Goal: Transaction & Acquisition: Book appointment/travel/reservation

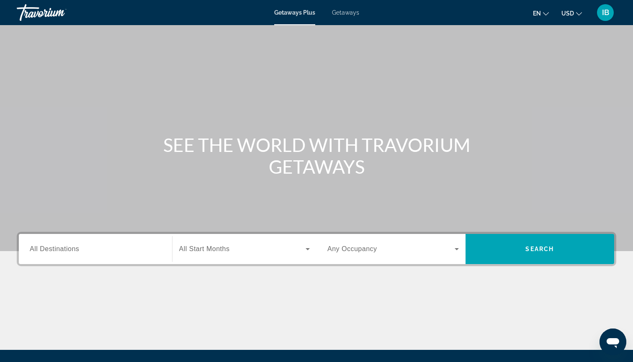
click at [341, 13] on span "Getaways" at bounding box center [345, 12] width 27 height 7
click at [45, 240] on div "Search widget" at bounding box center [96, 250] width 132 height 24
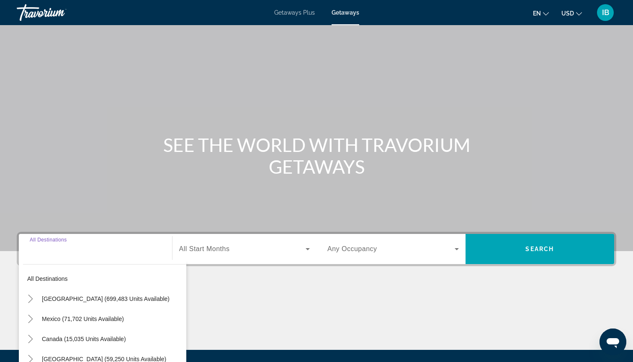
scroll to position [90, 0]
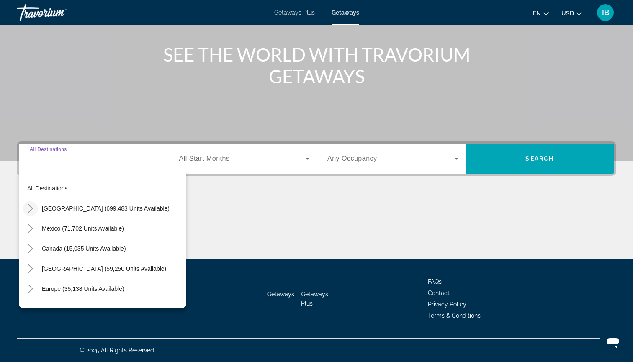
click at [33, 208] on icon "Toggle United States (699,483 units available)" at bounding box center [30, 208] width 8 height 8
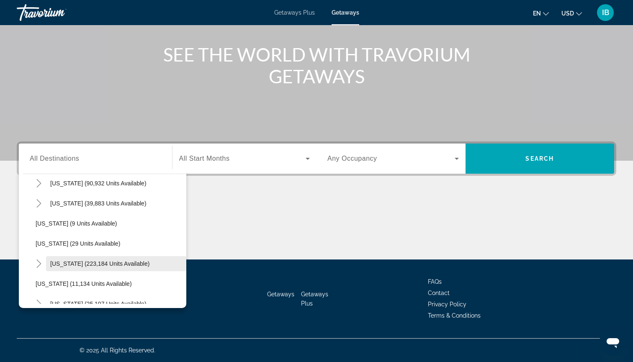
scroll to position [86, 0]
click at [65, 263] on span "Florida (223,184 units available)" at bounding box center [99, 263] width 99 height 7
type input "**********"
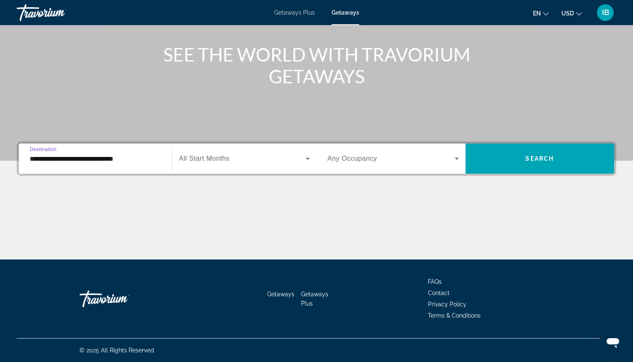
click at [243, 170] on div "Start Month All Start Months" at bounding box center [244, 159] width 145 height 30
click at [220, 159] on span "All Start Months" at bounding box center [204, 158] width 51 height 7
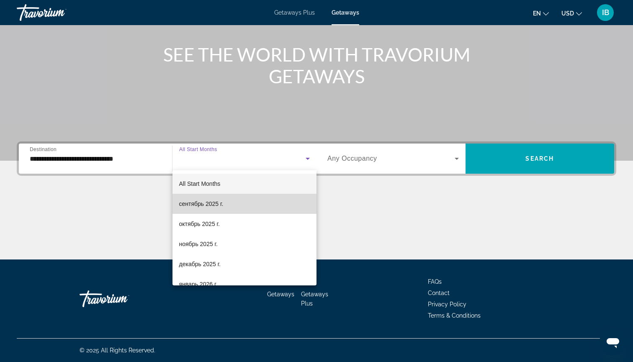
click at [195, 207] on span "сентябрь 2025 г." at bounding box center [201, 204] width 44 height 10
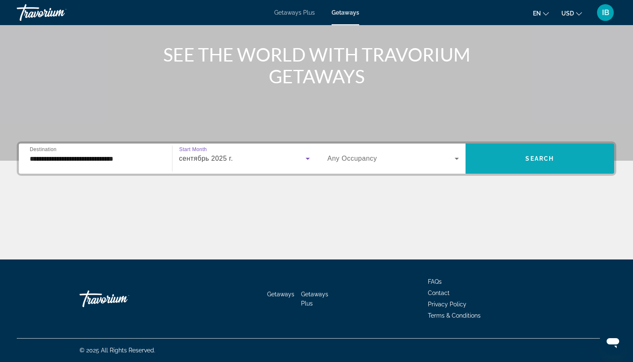
click at [553, 159] on span "Search" at bounding box center [540, 158] width 28 height 7
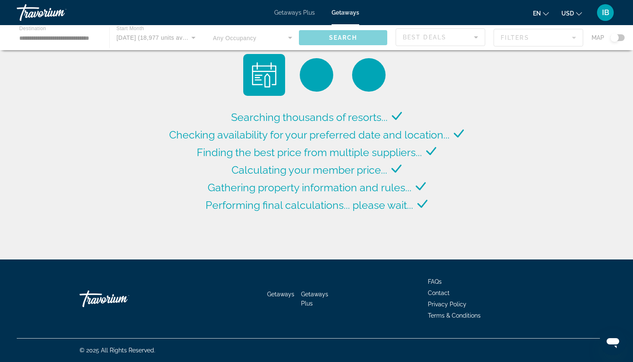
scroll to position [0, 0]
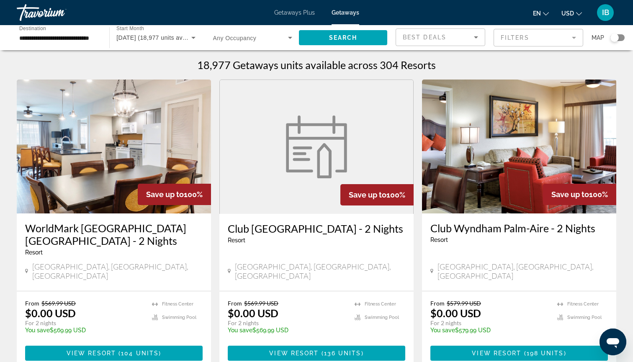
click at [512, 38] on mat-form-field "Filters" at bounding box center [539, 38] width 90 height 18
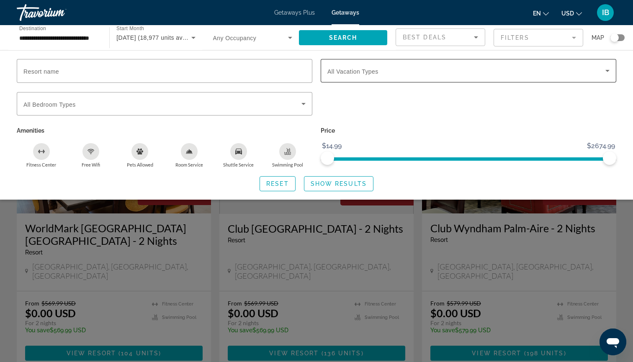
click at [352, 74] on span "All Vacation Types" at bounding box center [353, 71] width 51 height 7
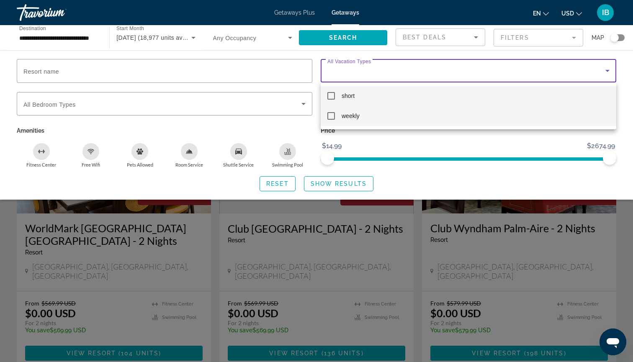
click at [351, 117] on span "weekly" at bounding box center [351, 116] width 18 height 10
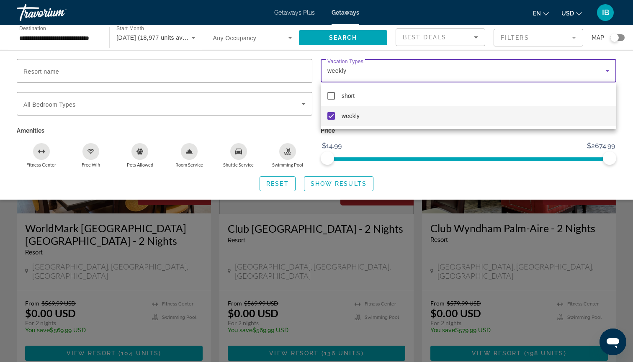
click at [332, 196] on div at bounding box center [316, 181] width 633 height 362
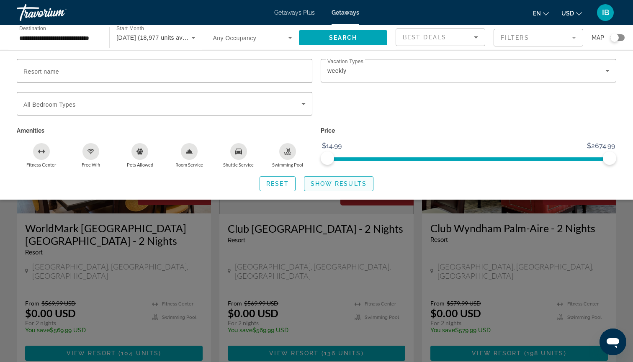
click at [327, 187] on span "Show Results" at bounding box center [339, 184] width 56 height 7
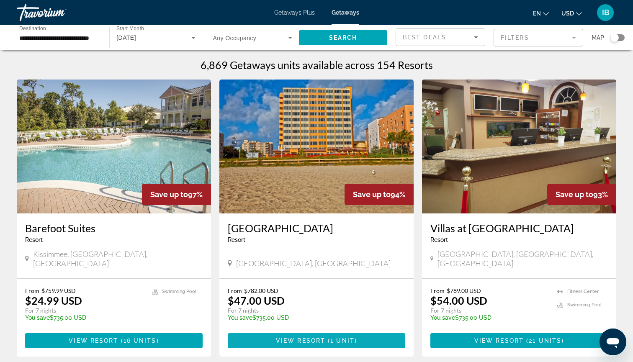
click at [263, 336] on span "Main content" at bounding box center [317, 341] width 178 height 20
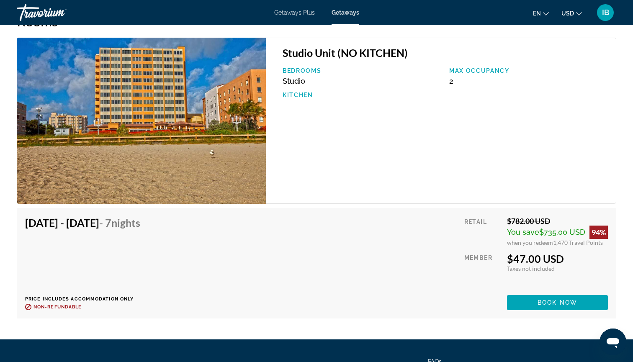
scroll to position [1237, 0]
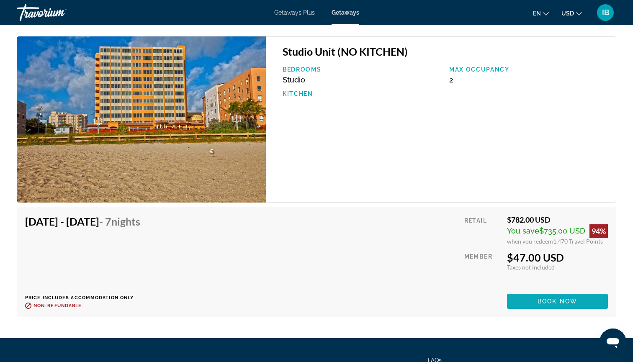
click at [519, 301] on span "Main content" at bounding box center [557, 302] width 101 height 20
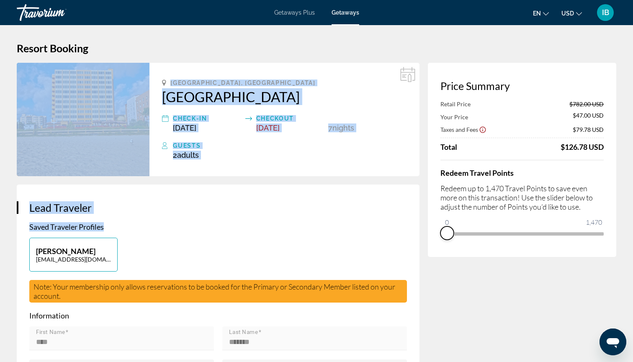
drag, startPoint x: 597, startPoint y: 243, endPoint x: 297, endPoint y: 225, distance: 300.0
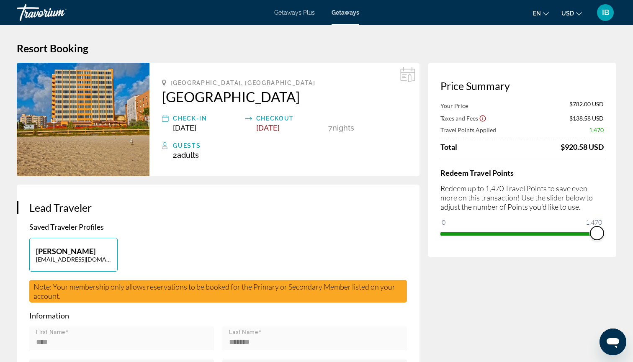
drag, startPoint x: 446, startPoint y: 224, endPoint x: 633, endPoint y: 259, distance: 190.6
